Goal: Task Accomplishment & Management: Use online tool/utility

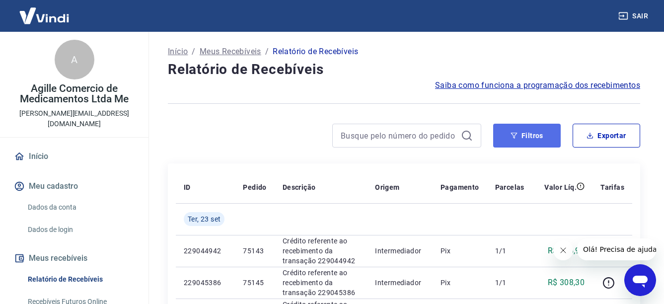
click at [536, 140] on button "Filtros" at bounding box center [527, 136] width 68 height 24
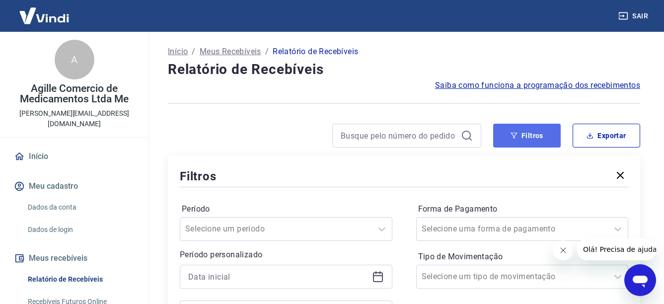
click at [528, 140] on button "Filtros" at bounding box center [527, 136] width 68 height 24
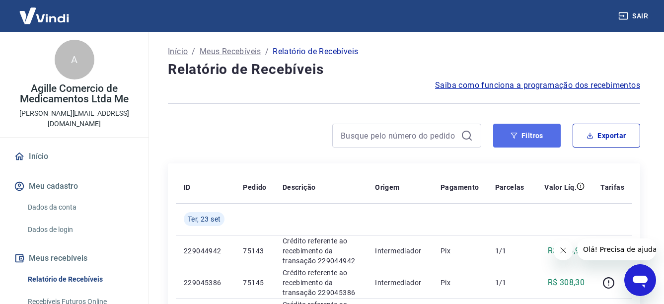
click at [543, 133] on button "Filtros" at bounding box center [527, 136] width 68 height 24
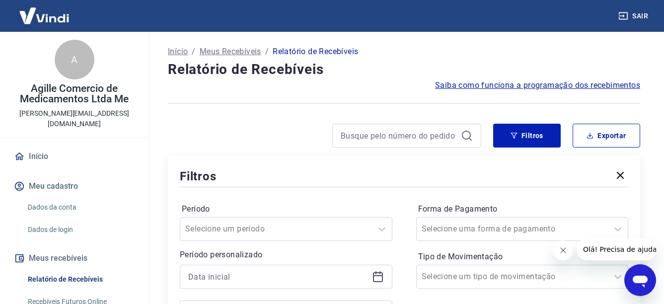
click at [375, 276] on icon at bounding box center [378, 275] width 10 height 1
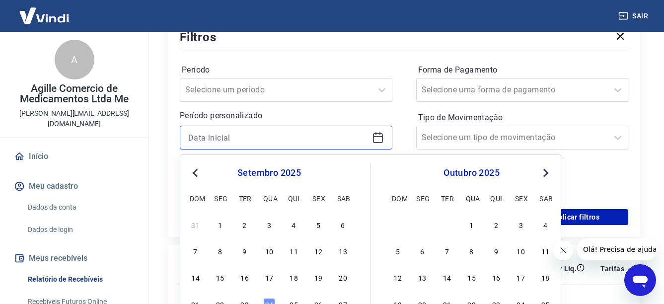
scroll to position [149, 0]
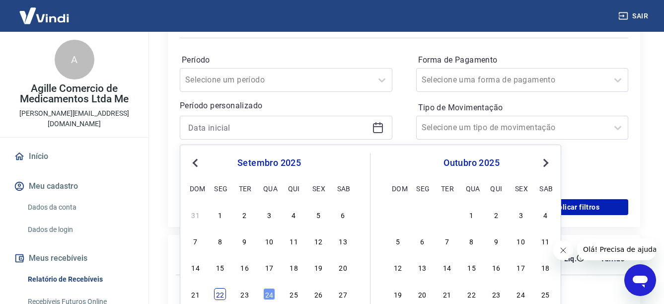
click at [225, 294] on div "22" at bounding box center [220, 294] width 12 height 12
type input "[DATE]"
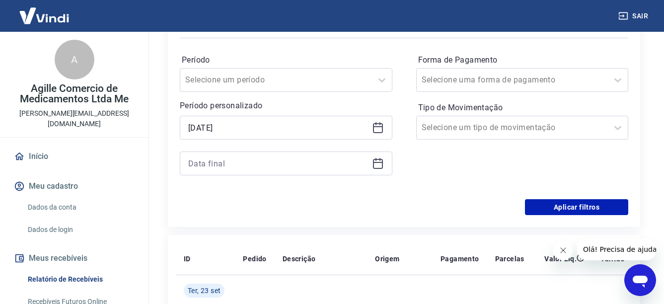
click at [381, 168] on icon at bounding box center [378, 164] width 10 height 10
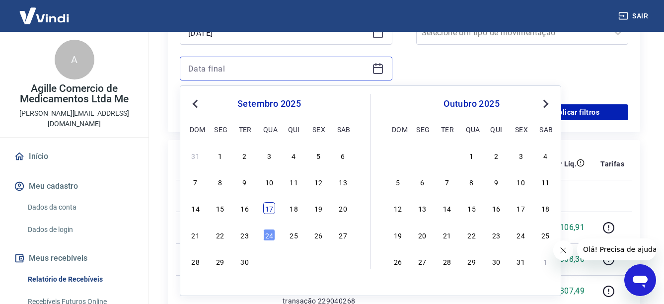
scroll to position [248, 0]
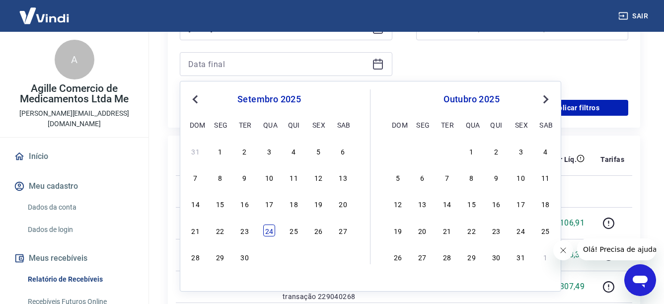
click at [268, 232] on div "24" at bounding box center [269, 230] width 12 height 12
type input "[DATE]"
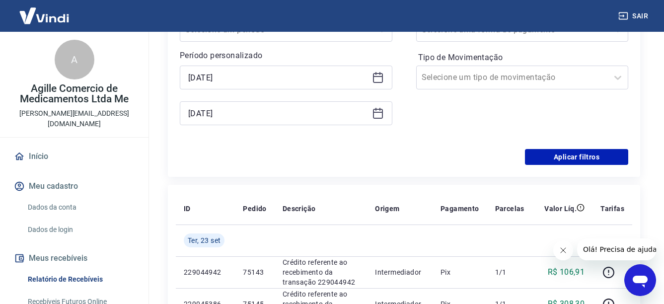
scroll to position [199, 0]
click at [583, 162] on button "Aplicar filtros" at bounding box center [576, 157] width 103 height 16
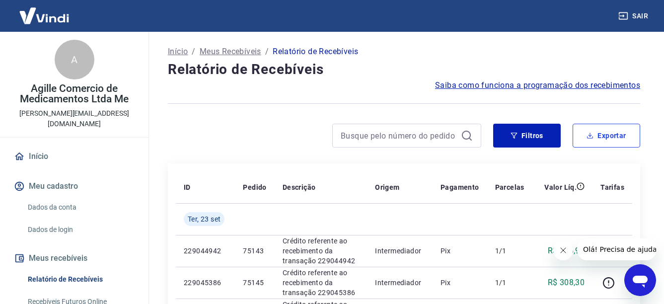
click at [592, 136] on icon "button" at bounding box center [589, 135] width 7 height 7
type input "[DATE]"
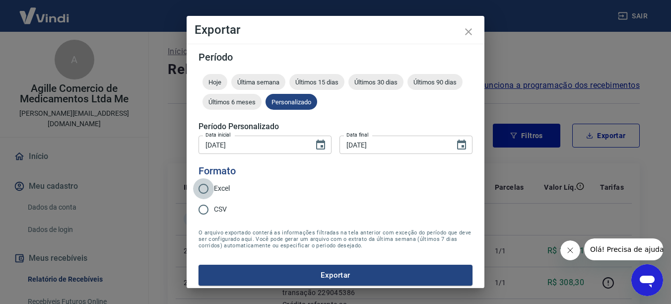
click at [201, 190] on input "Excel" at bounding box center [203, 188] width 21 height 21
radio input "true"
click at [333, 275] on button "Exportar" at bounding box center [336, 275] width 274 height 21
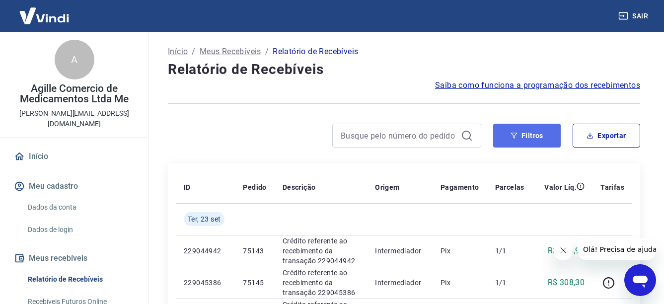
click at [527, 141] on button "Filtros" at bounding box center [527, 136] width 68 height 24
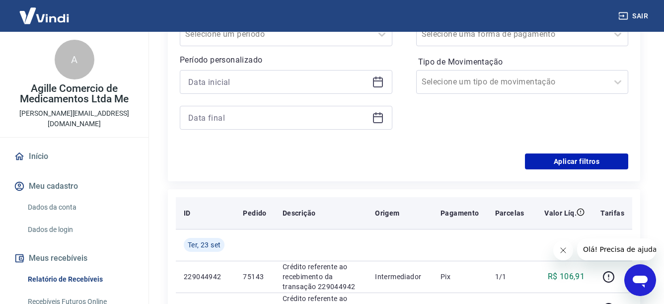
scroll to position [199, 0]
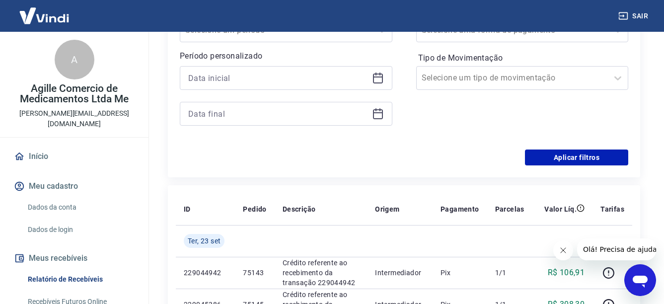
click at [378, 81] on icon at bounding box center [378, 78] width 12 height 12
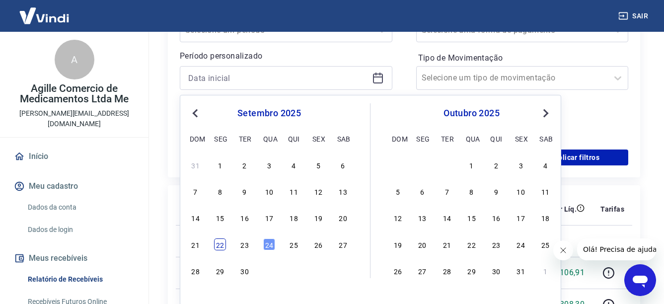
click at [215, 243] on div "22" at bounding box center [220, 244] width 12 height 12
type input "[DATE]"
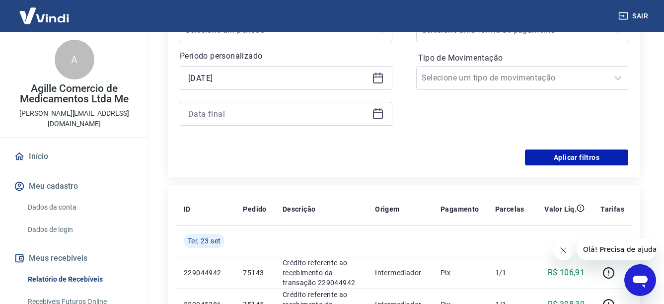
click at [380, 114] on icon at bounding box center [378, 114] width 12 height 12
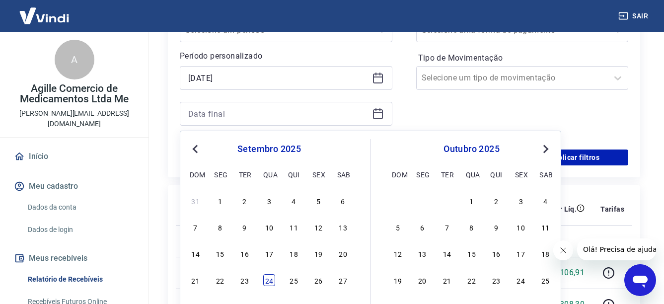
click at [274, 279] on div "24" at bounding box center [269, 280] width 12 height 12
type input "[DATE]"
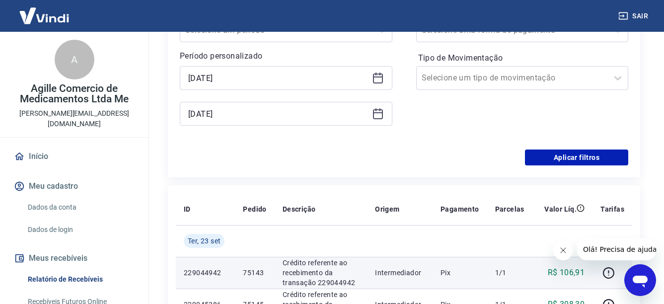
click at [271, 281] on td "75143" at bounding box center [254, 273] width 39 height 32
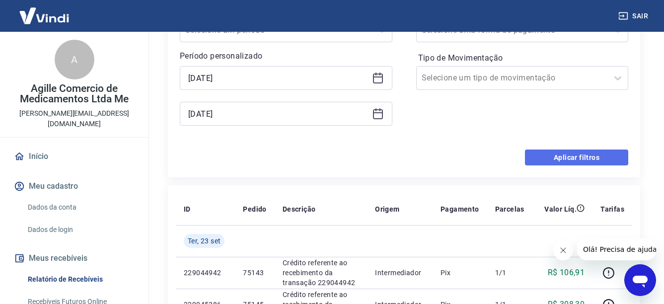
click at [563, 160] on button "Aplicar filtros" at bounding box center [576, 157] width 103 height 16
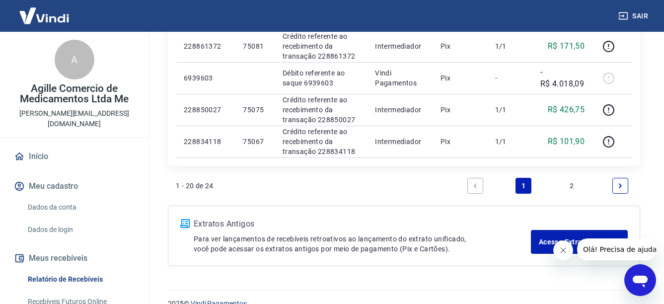
scroll to position [762, 0]
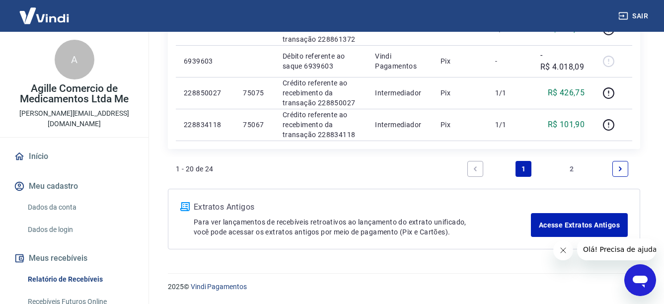
click at [571, 169] on link "2" at bounding box center [572, 169] width 16 height 16
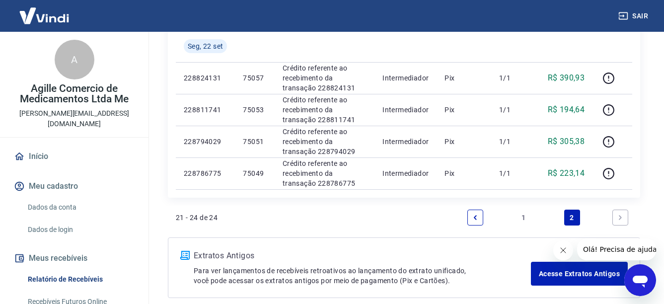
scroll to position [172, 0]
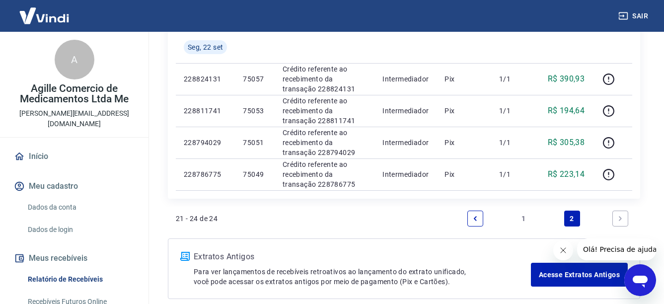
click at [521, 223] on link "1" at bounding box center [523, 219] width 16 height 16
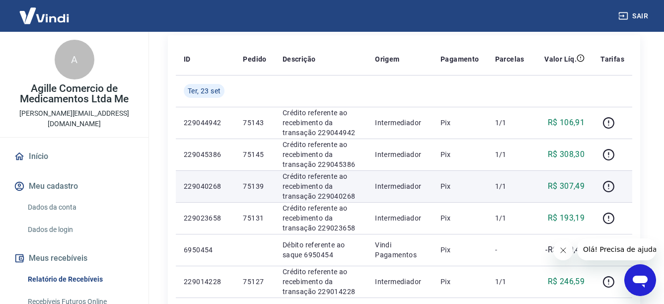
scroll to position [149, 0]
